Goal: Transaction & Acquisition: Purchase product/service

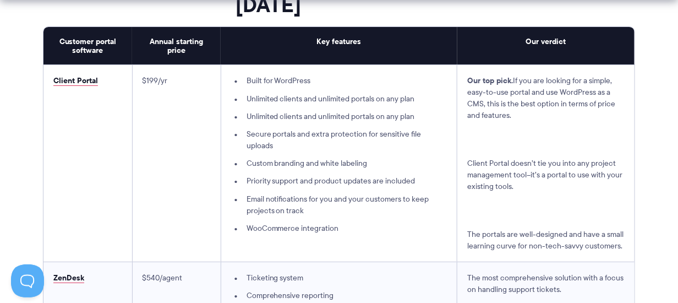
scroll to position [3216, 0]
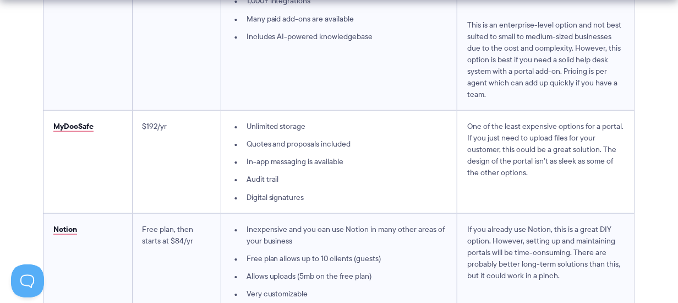
drag, startPoint x: 111, startPoint y: 145, endPoint x: 26, endPoint y: 48, distance: 129.0
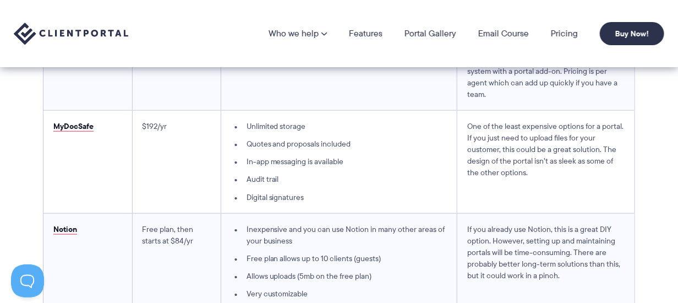
scroll to position [2904, 0]
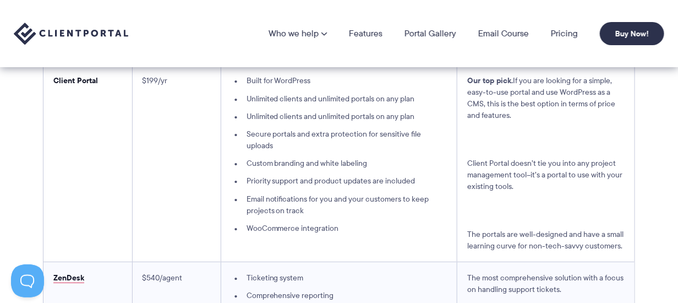
click at [80, 85] on link "Client Portal" at bounding box center [75, 80] width 45 height 12
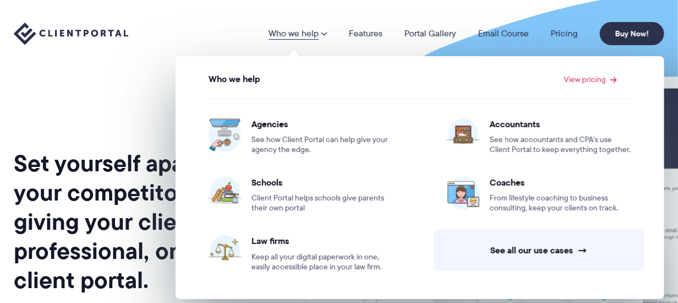
click at [290, 37] on link "Who we help" at bounding box center [297, 33] width 58 height 9
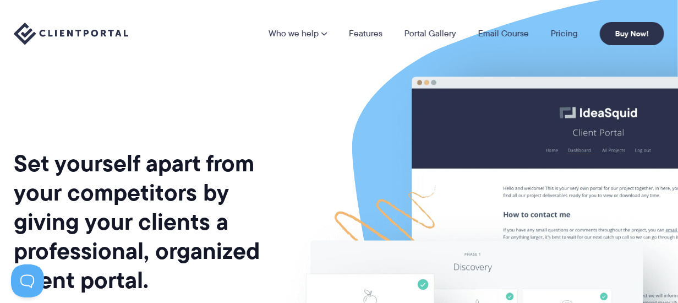
click at [290, 37] on link "Who we help" at bounding box center [297, 33] width 58 height 9
click at [372, 31] on link "Features" at bounding box center [366, 33] width 34 height 9
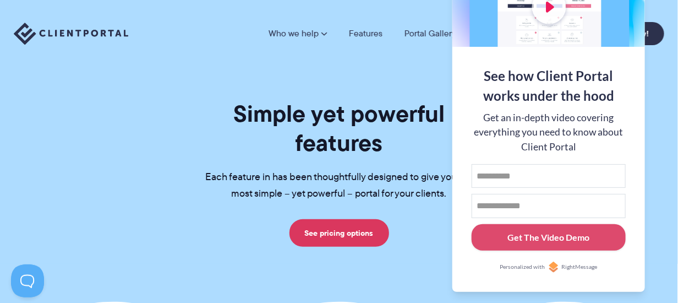
click at [436, 0] on div "Who we help Who we help View pricing Agencies See how Client Portal can help gi…" at bounding box center [339, 33] width 678 height 67
click at [348, 219] on link "See pricing options" at bounding box center [339, 233] width 100 height 28
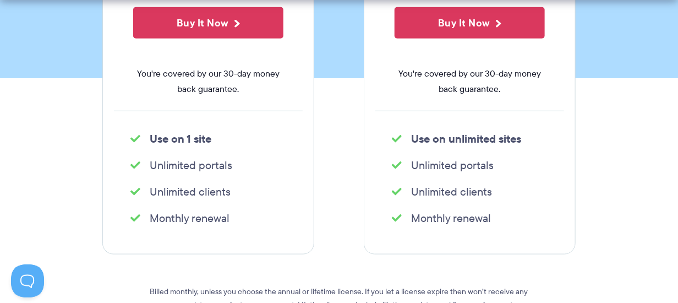
scroll to position [366, 0]
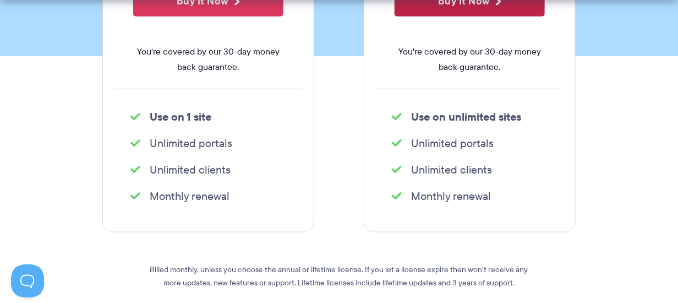
click at [428, 2] on button "Buy It Now" at bounding box center [469, 0] width 150 height 31
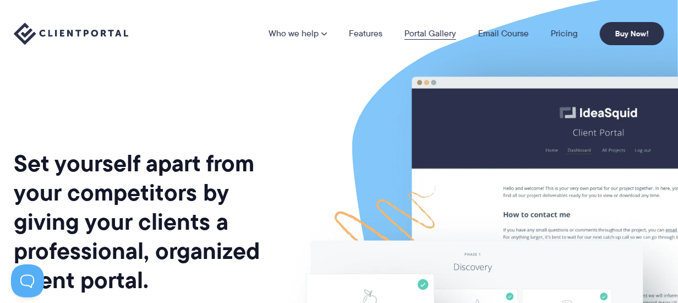
click at [428, 34] on link "Portal Gallery" at bounding box center [430, 33] width 52 height 9
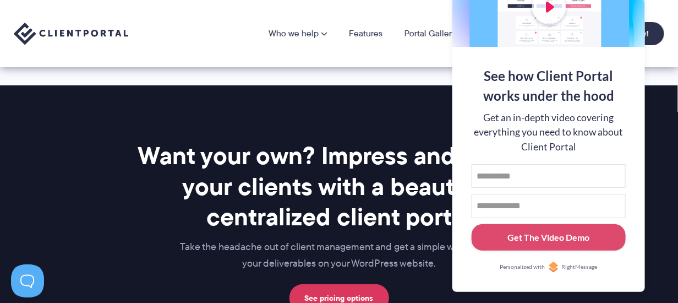
scroll to position [491, 0]
